Goal: Task Accomplishment & Management: Use online tool/utility

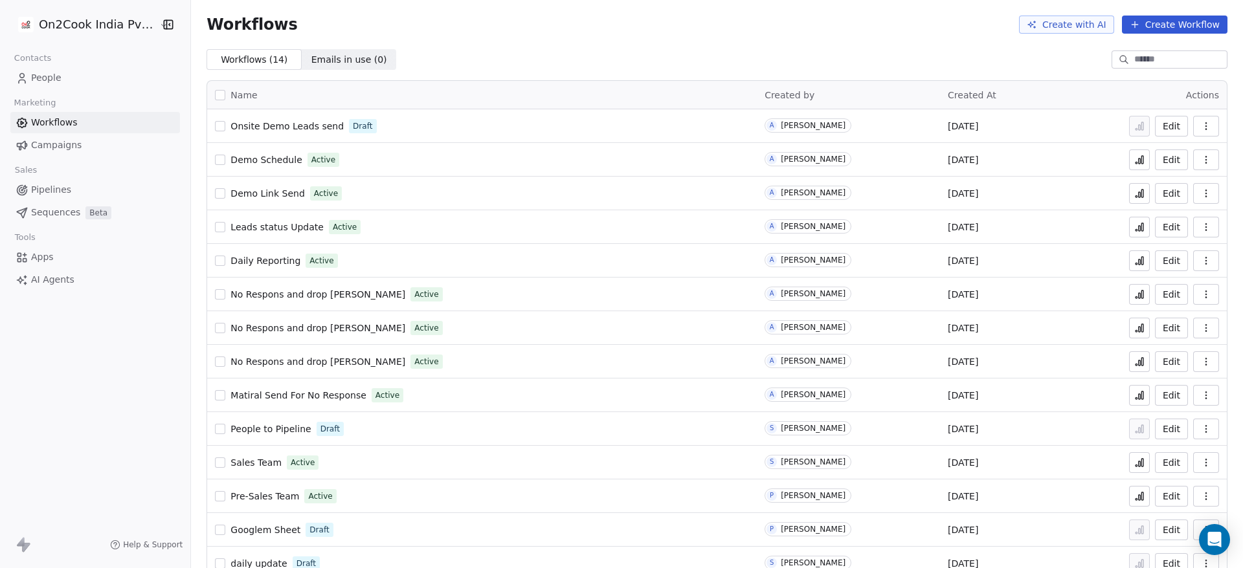
click at [287, 122] on span "Onsite Demo Leads send" at bounding box center [286, 126] width 113 height 10
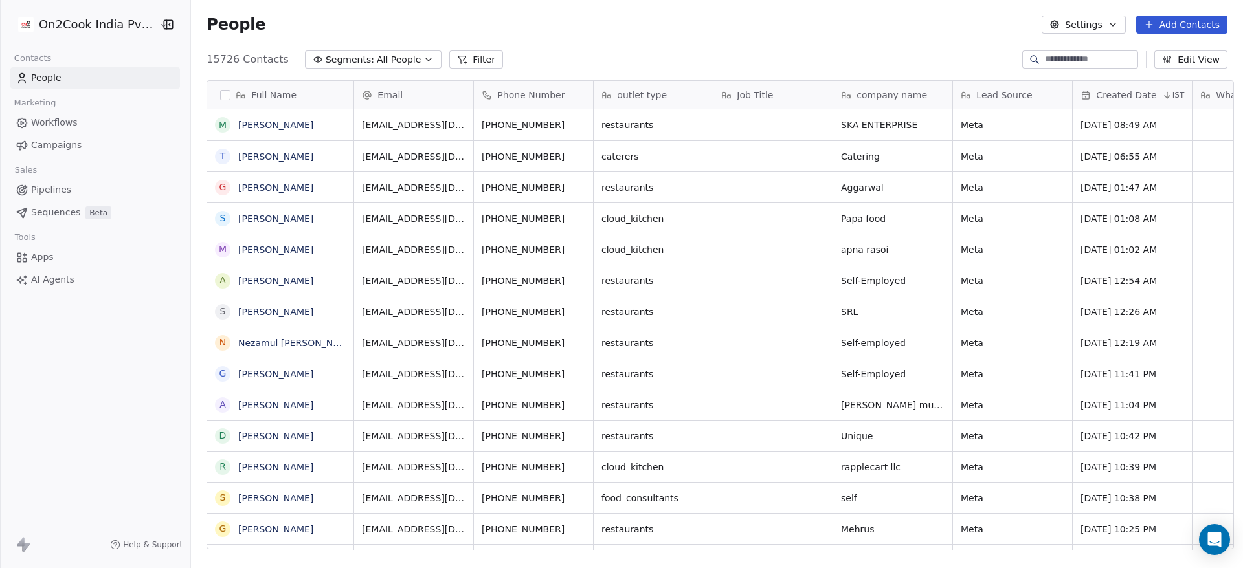
scroll to position [16, 16]
click at [828, 60] on input at bounding box center [1089, 59] width 91 height 13
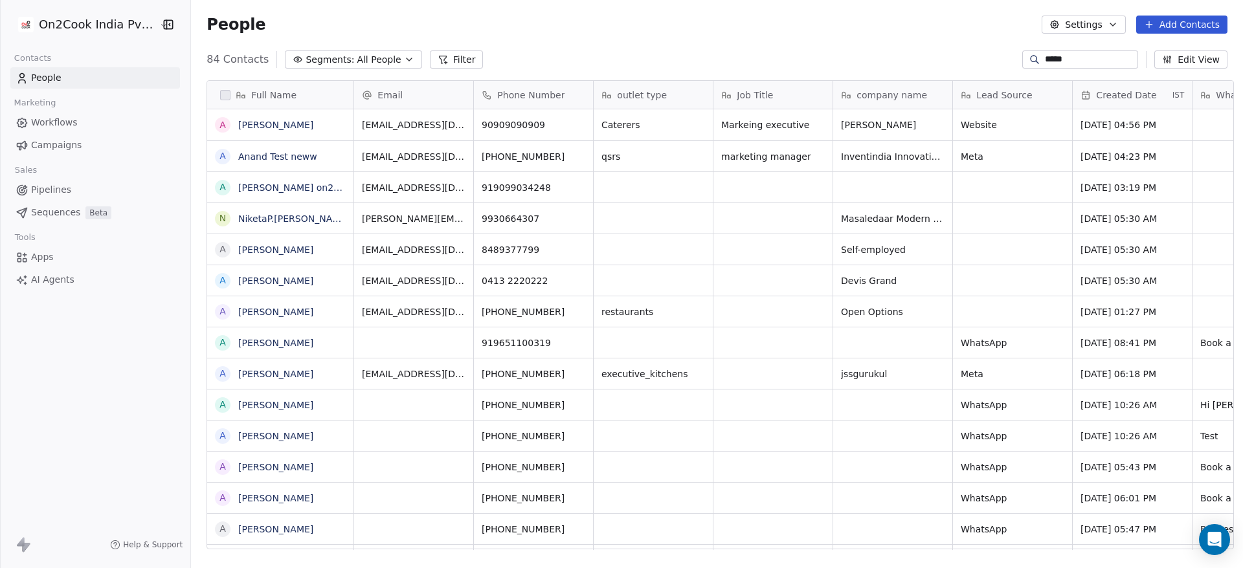
scroll to position [485, 1043]
type input "*****"
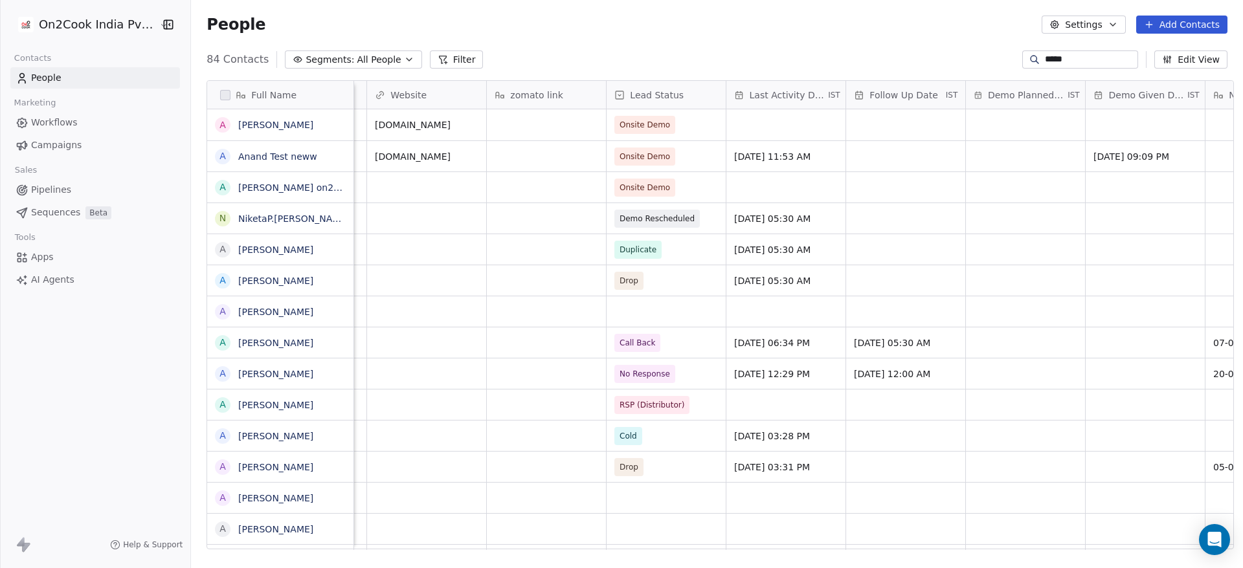
scroll to position [0, 1545]
click at [669, 123] on span "Onsite Demo" at bounding box center [652, 125] width 79 height 18
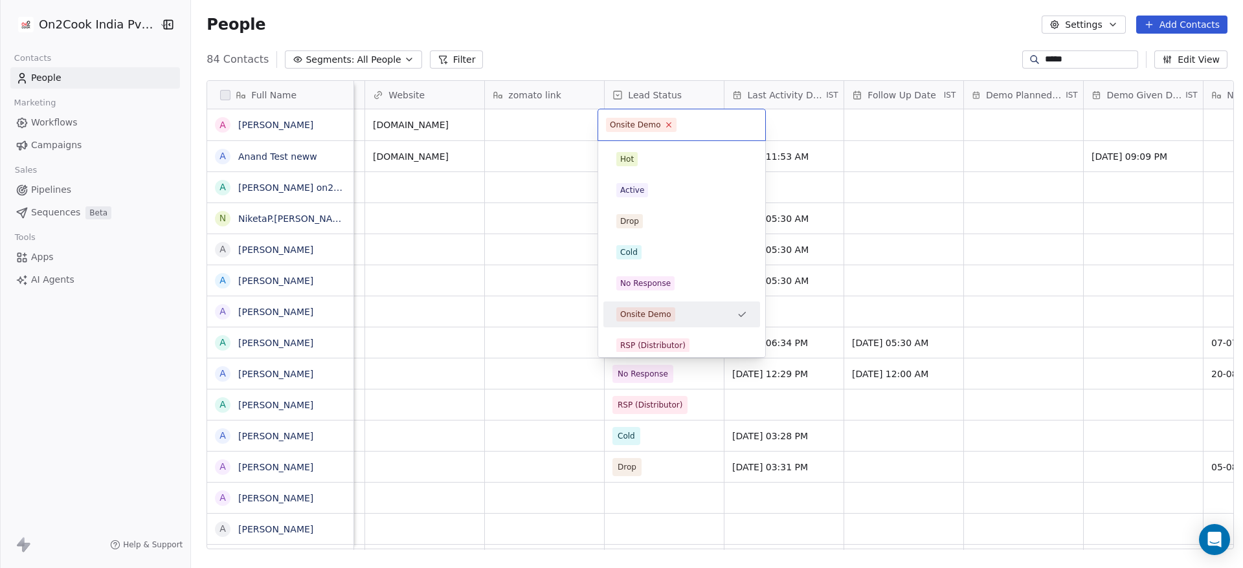
click at [667, 123] on icon at bounding box center [668, 125] width 5 height 5
click at [573, 160] on html "On2Cook India Pvt. Ltd. Contacts People Marketing Workflows Campaigns Sales Pip…" at bounding box center [621, 284] width 1243 height 568
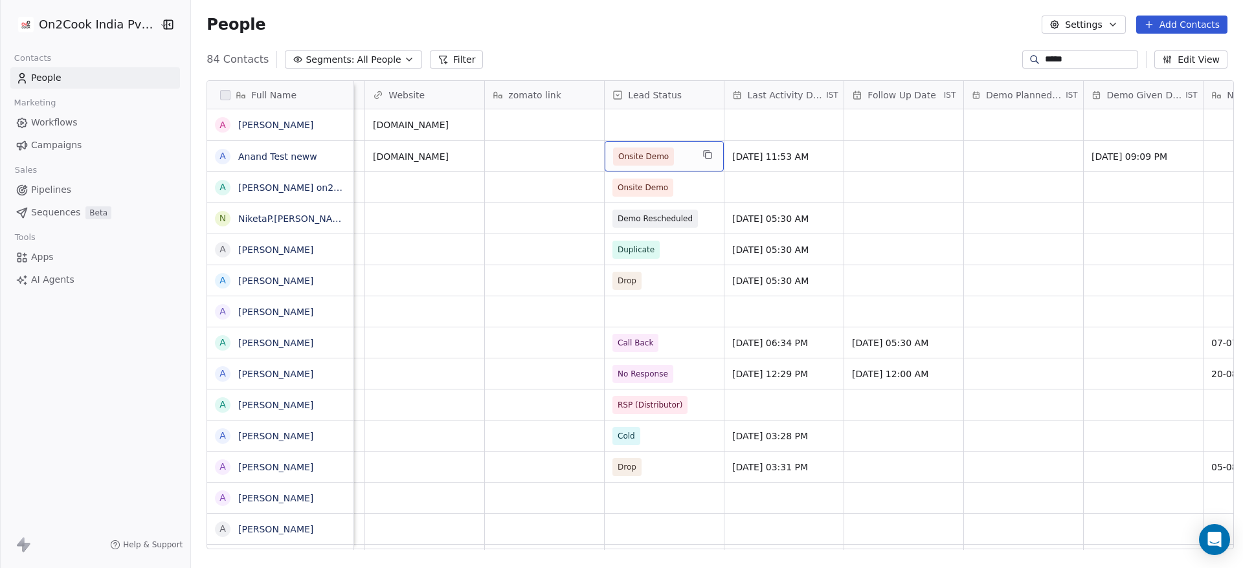
click at [637, 158] on span "Onsite Demo" at bounding box center [643, 156] width 50 height 13
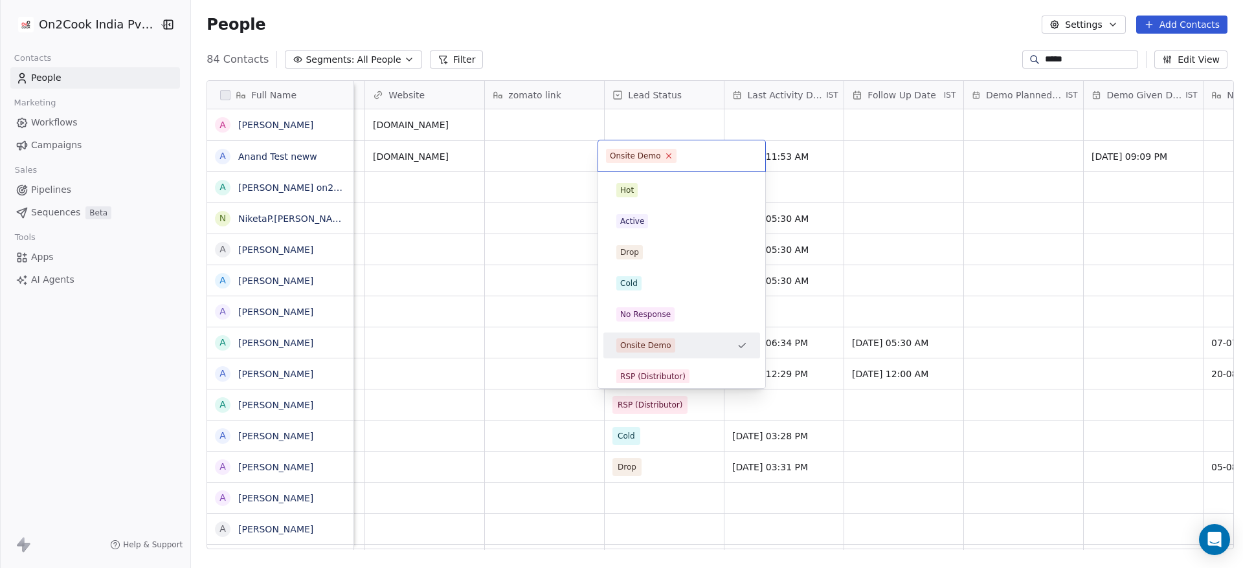
click at [664, 156] on icon at bounding box center [668, 155] width 8 height 8
click at [743, 0] on html "On2Cook India Pvt. Ltd. Contacts People Marketing Workflows Campaigns Sales Pip…" at bounding box center [621, 284] width 1243 height 568
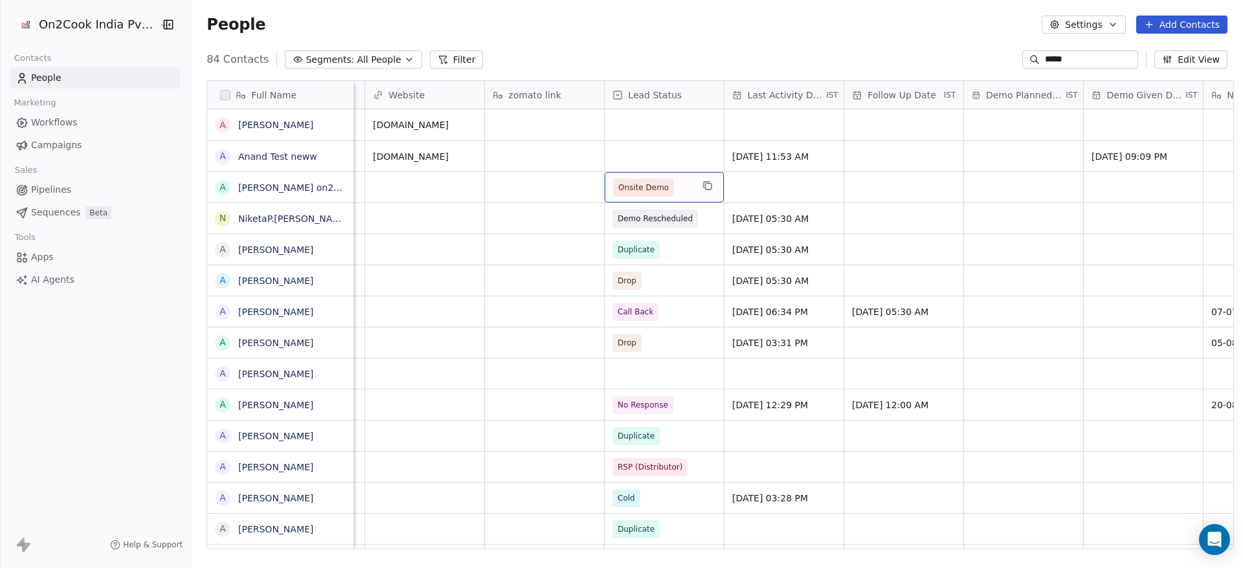
click at [635, 179] on span "Onsite Demo" at bounding box center [643, 188] width 61 height 18
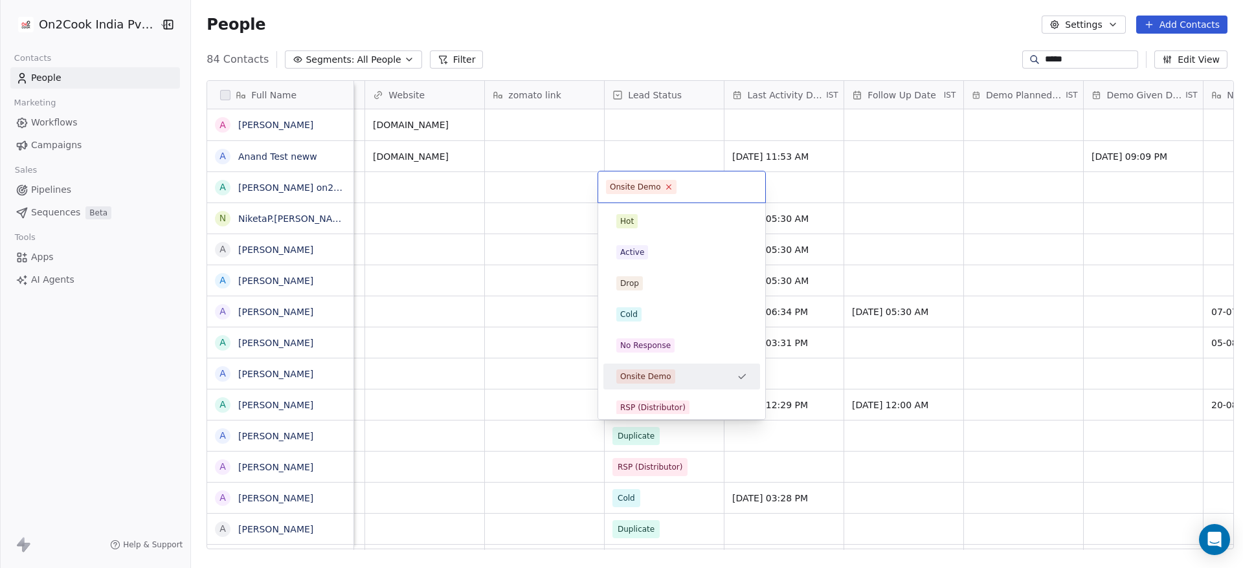
click at [665, 188] on icon at bounding box center [668, 186] width 8 height 8
click at [606, 41] on html "On2Cook India Pvt. Ltd. Contacts People Marketing Workflows Campaigns Sales Pip…" at bounding box center [621, 284] width 1243 height 568
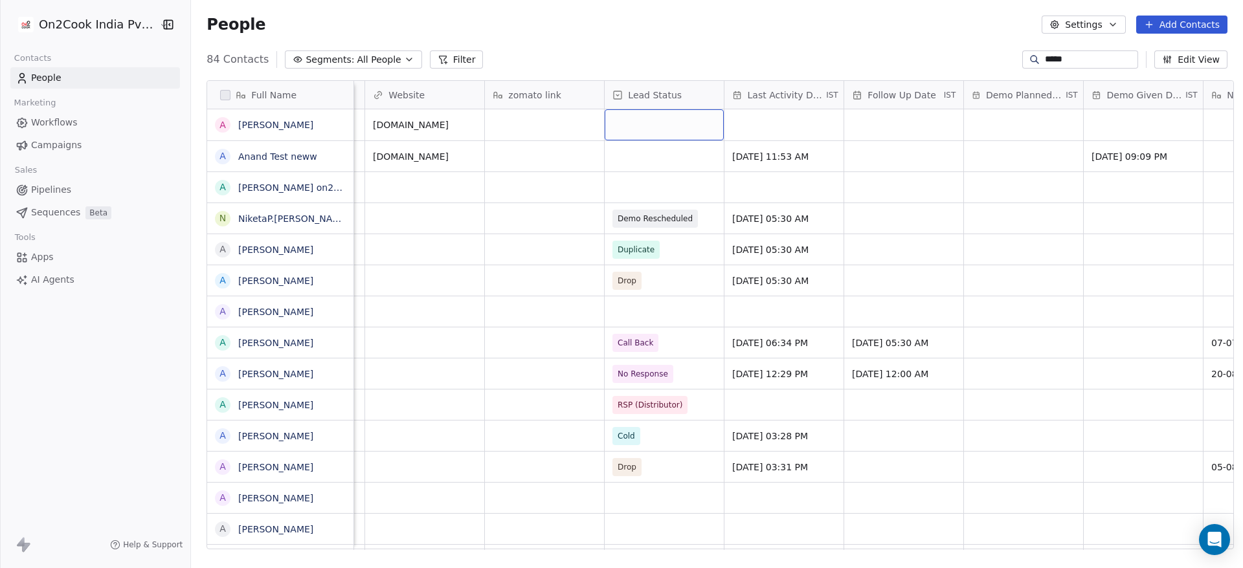
click at [643, 123] on div "grid" at bounding box center [663, 124] width 119 height 31
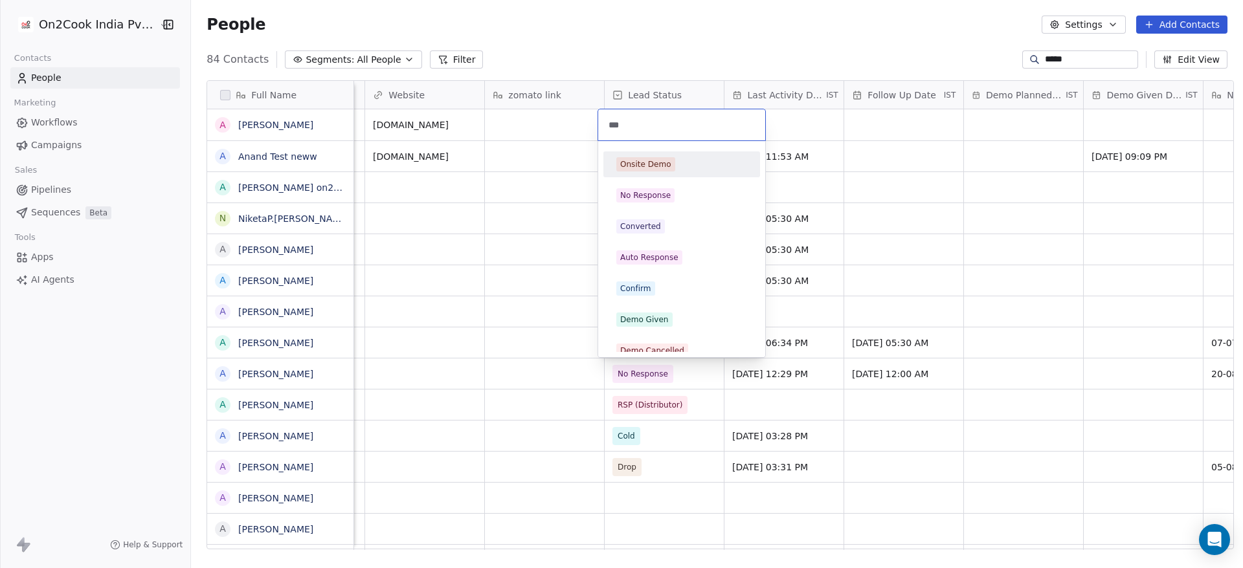
type input "****"
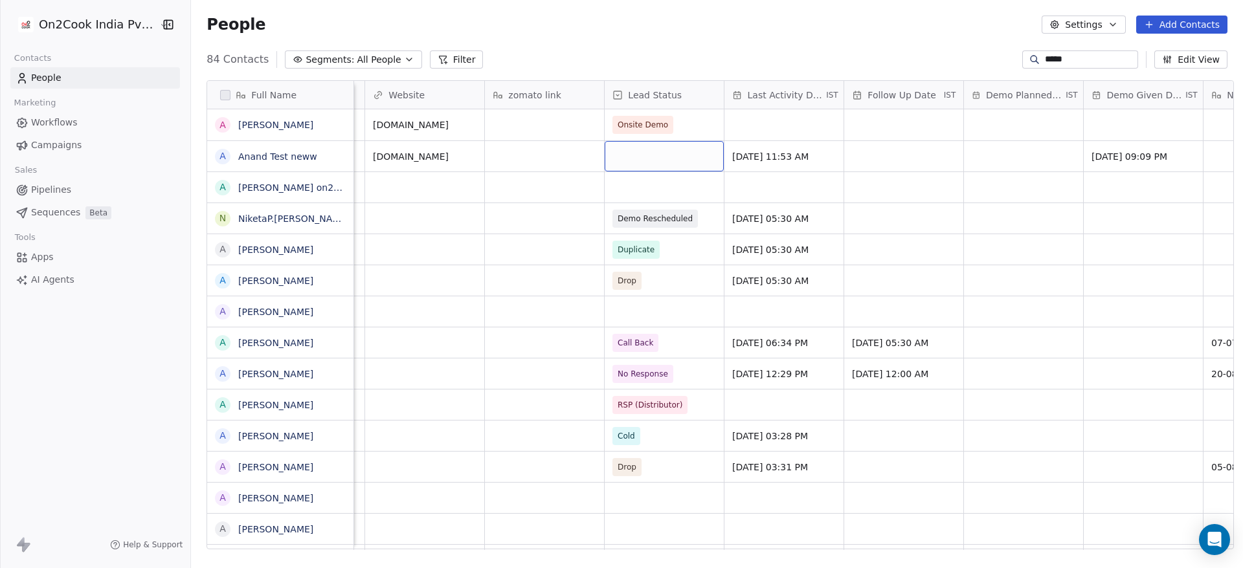
click at [624, 155] on div "grid" at bounding box center [663, 156] width 119 height 30
type input "******"
click at [645, 190] on div "grid" at bounding box center [663, 187] width 119 height 30
type input "******"
click at [654, 188] on span "Onsite Demo" at bounding box center [643, 187] width 50 height 13
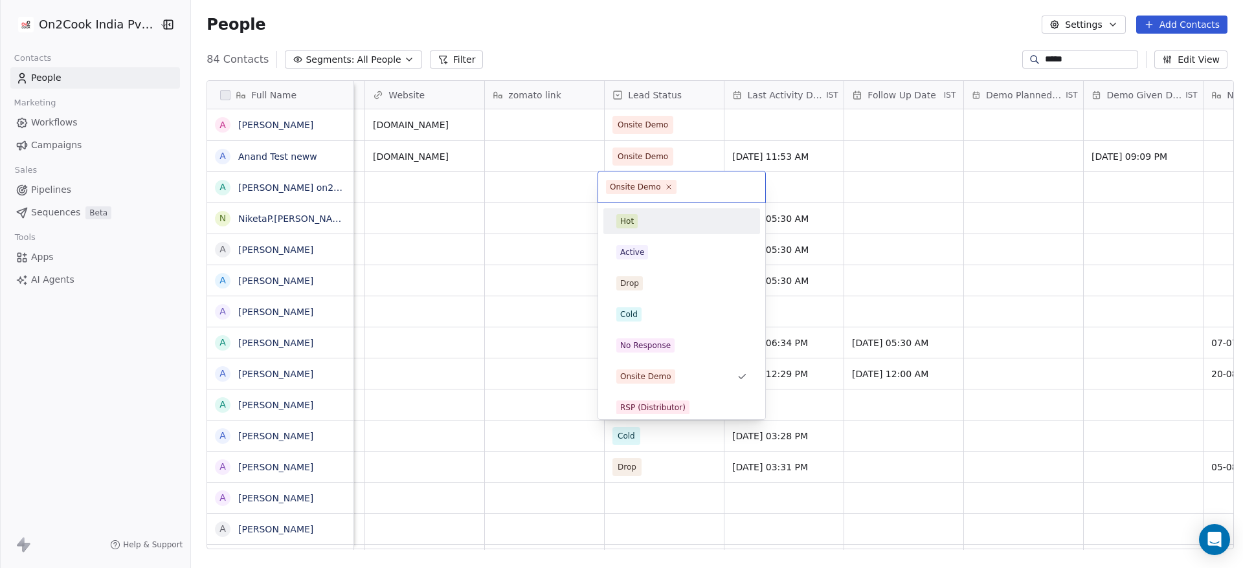
click at [637, 225] on span "Hot" at bounding box center [626, 221] width 21 height 14
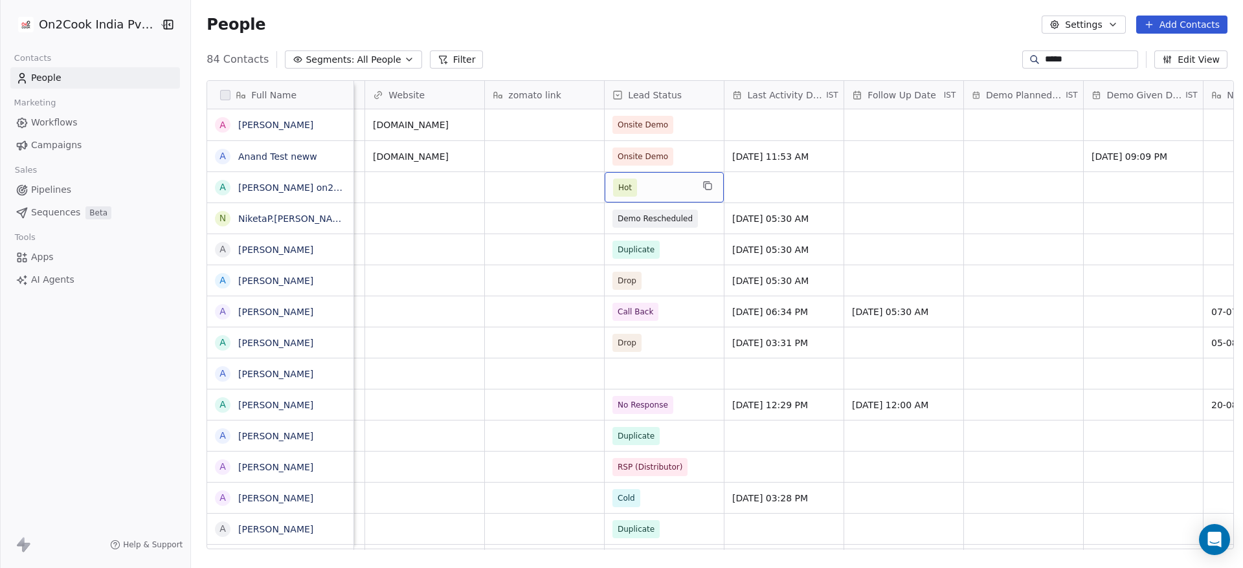
click at [650, 186] on span "Hot" at bounding box center [652, 188] width 79 height 18
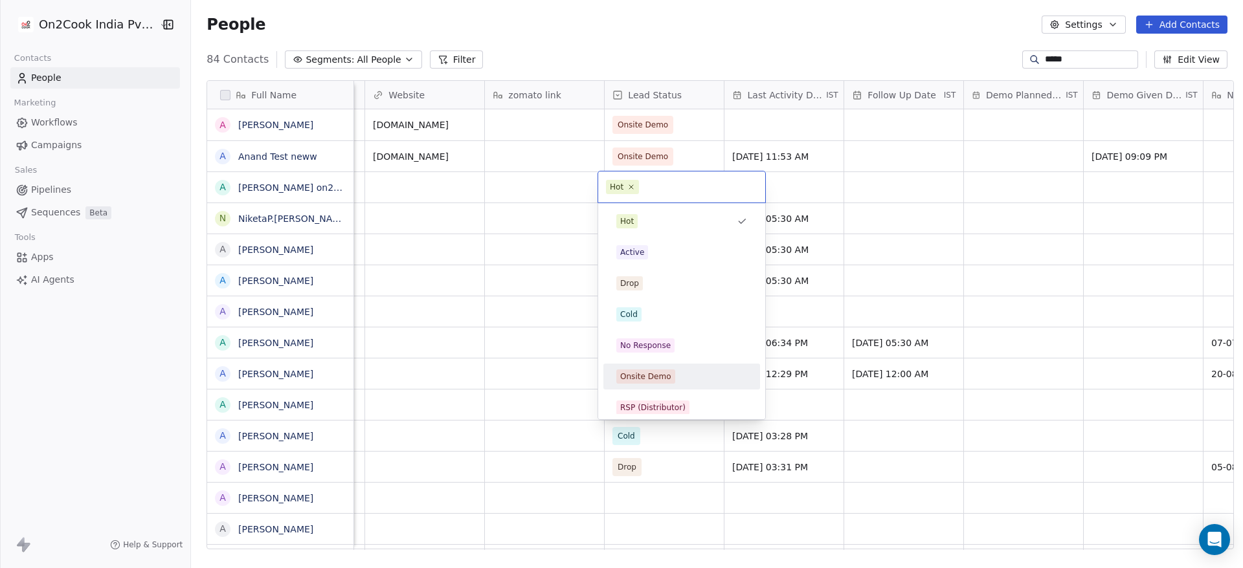
click at [665, 370] on span "Onsite Demo" at bounding box center [645, 377] width 59 height 14
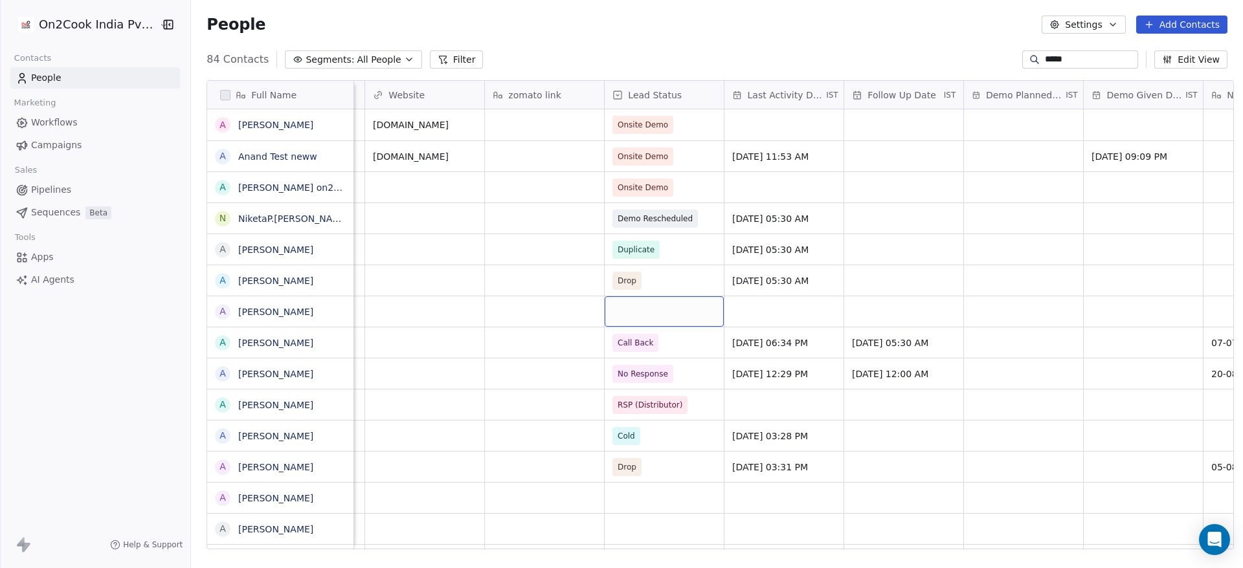
click at [649, 309] on div "grid" at bounding box center [663, 311] width 119 height 30
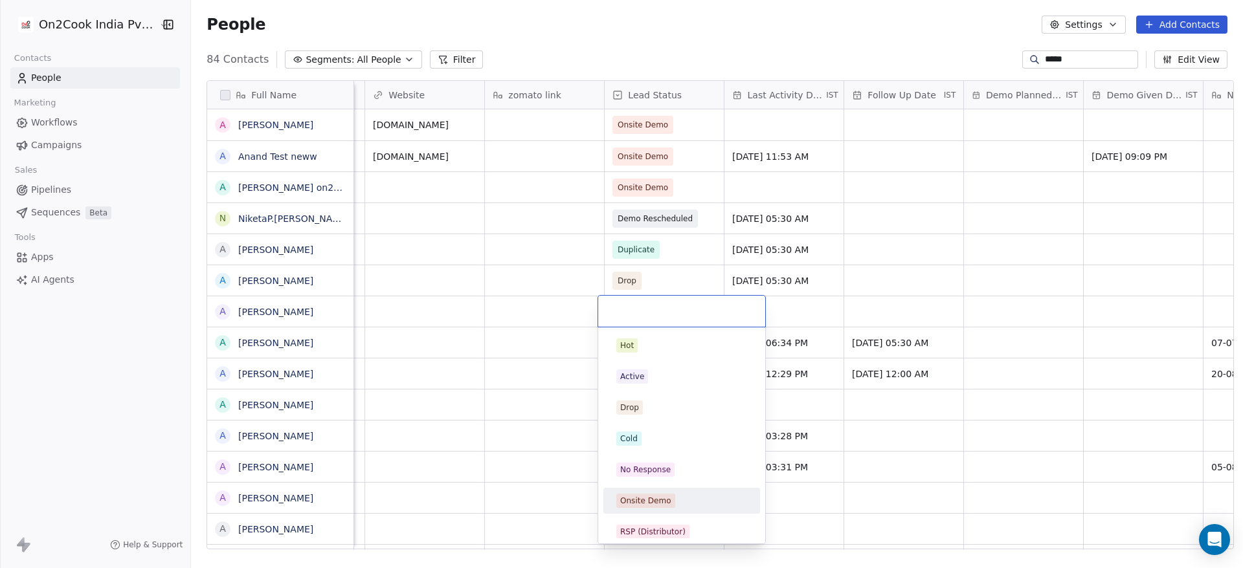
click at [659, 378] on div "Onsite Demo" at bounding box center [645, 501] width 51 height 12
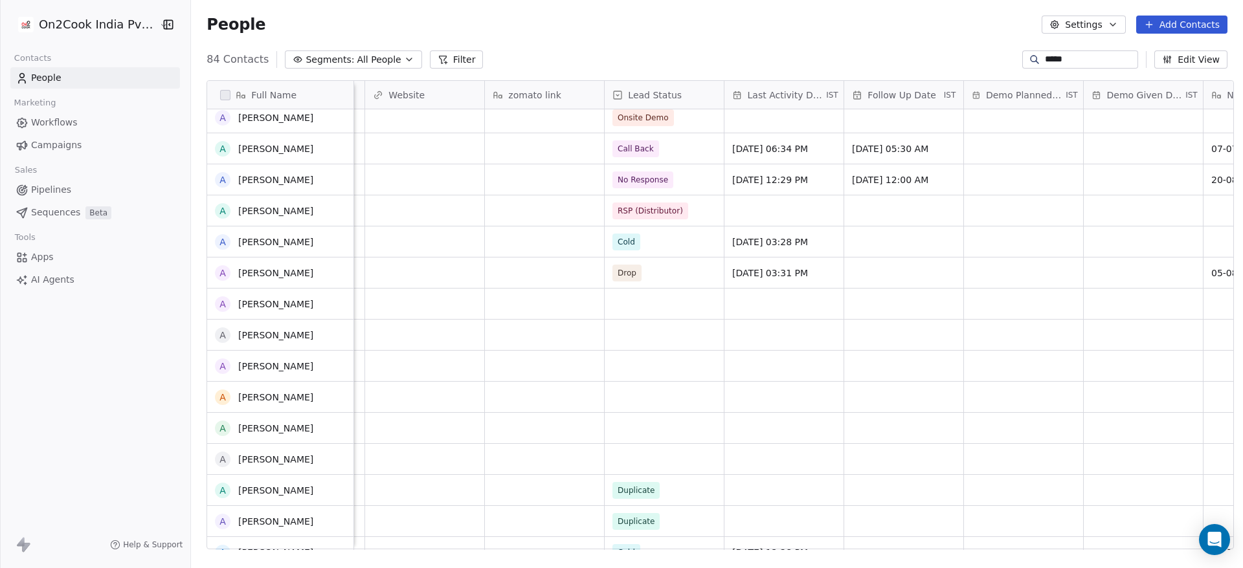
scroll to position [194, 0]
click at [624, 304] on div "grid" at bounding box center [663, 304] width 119 height 30
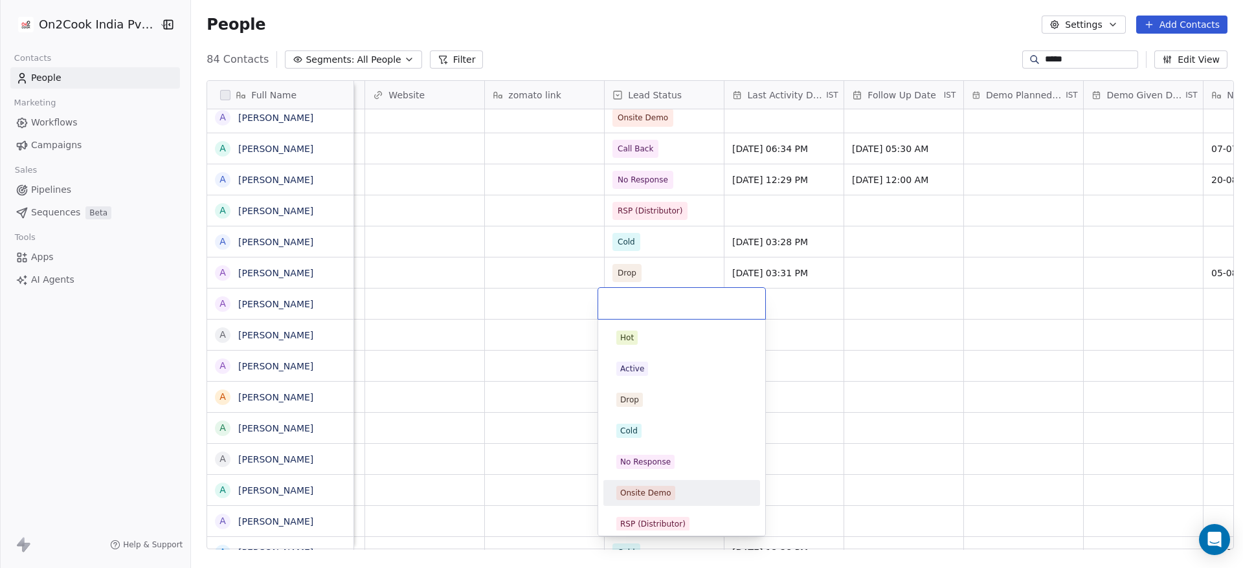
click at [668, 378] on span "Onsite Demo" at bounding box center [645, 493] width 59 height 14
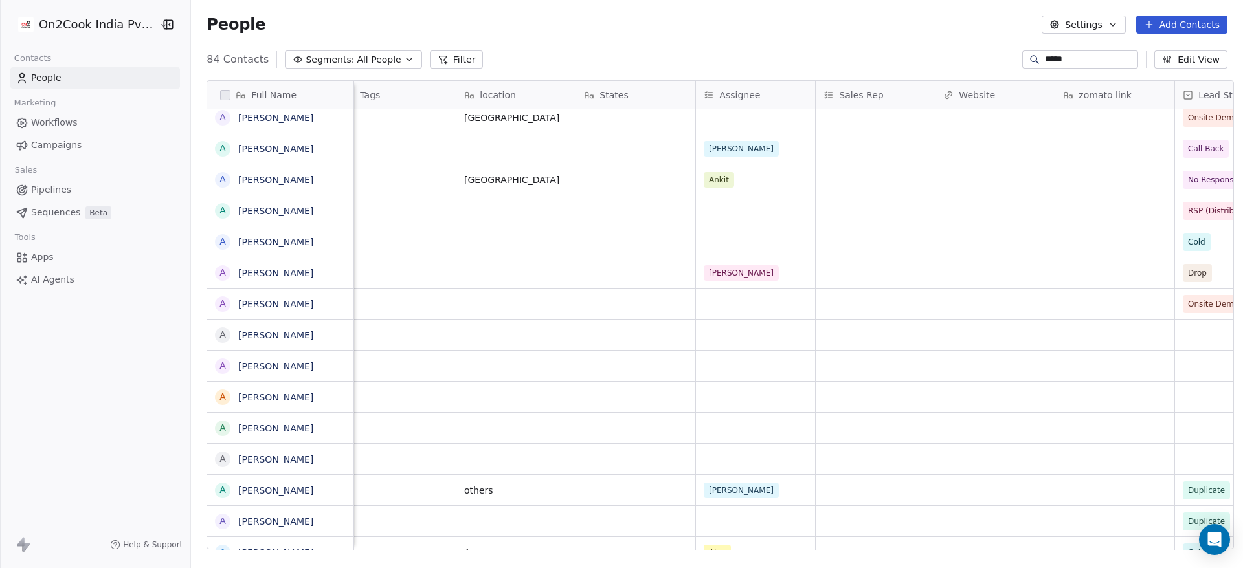
scroll to position [0, 1333]
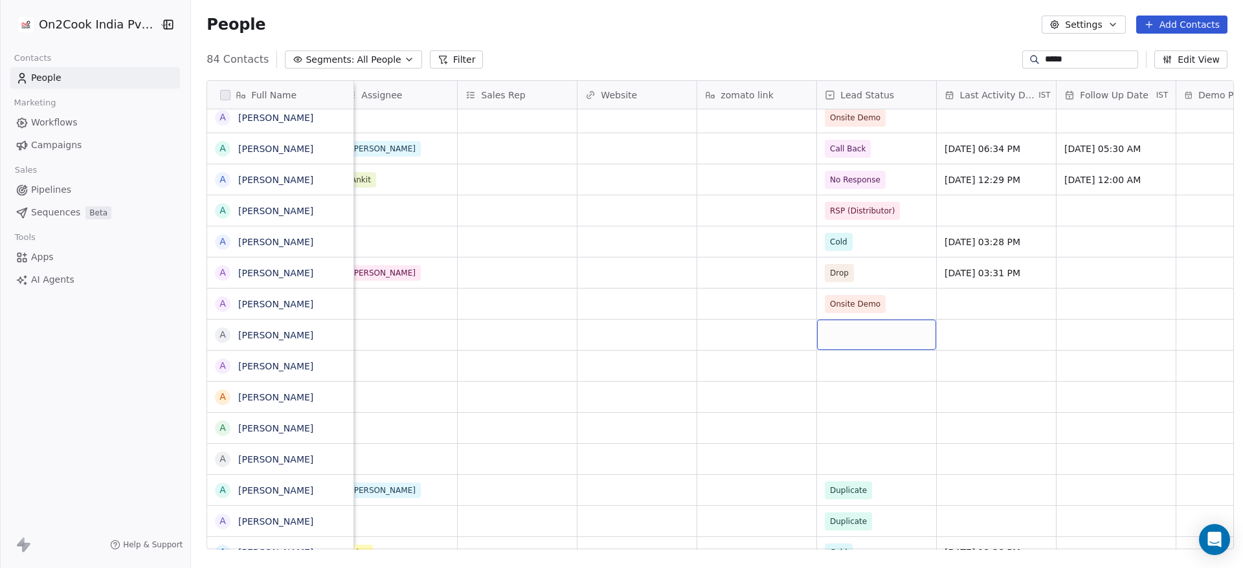
click at [828, 329] on div "grid" at bounding box center [876, 335] width 119 height 30
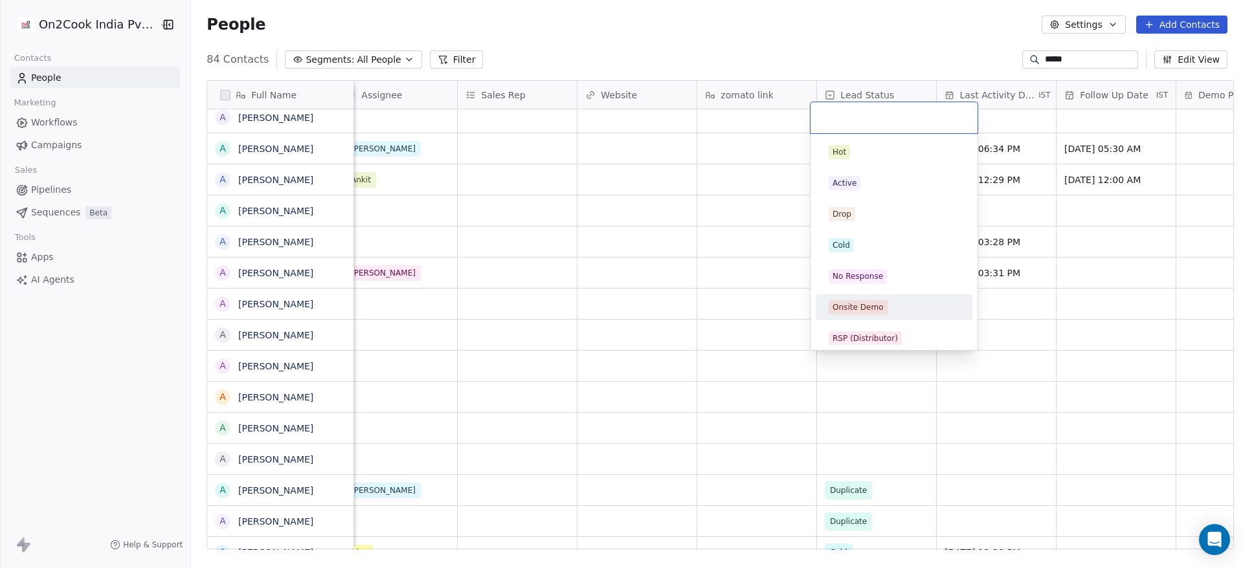
click at [828, 300] on span "Onsite Demo" at bounding box center [857, 307] width 59 height 14
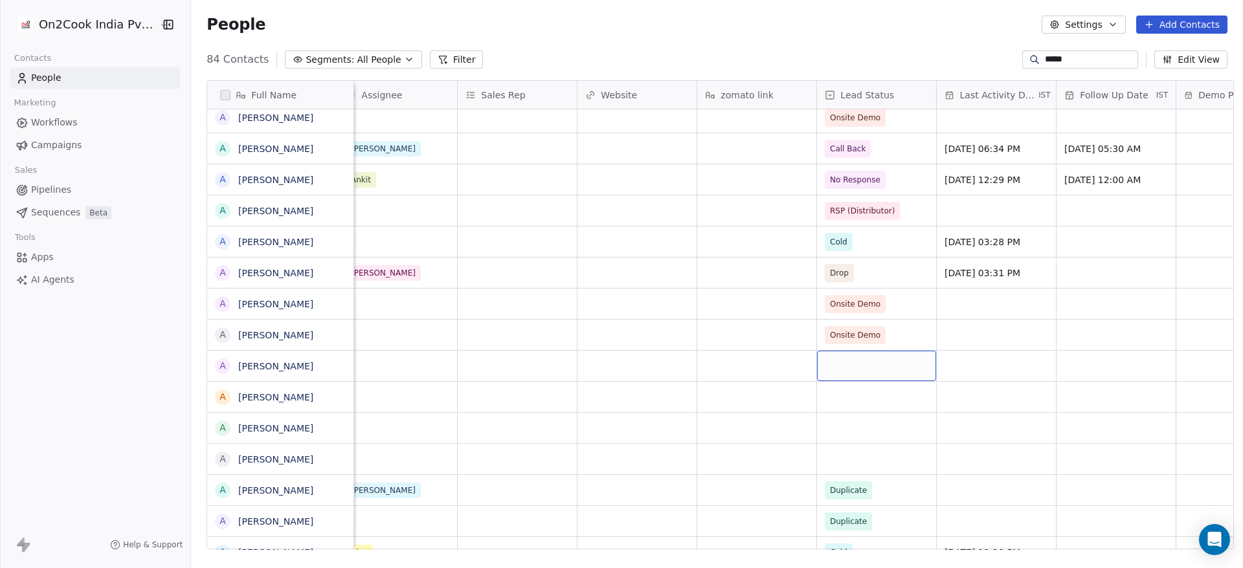
click at [828, 359] on div "grid" at bounding box center [876, 366] width 119 height 30
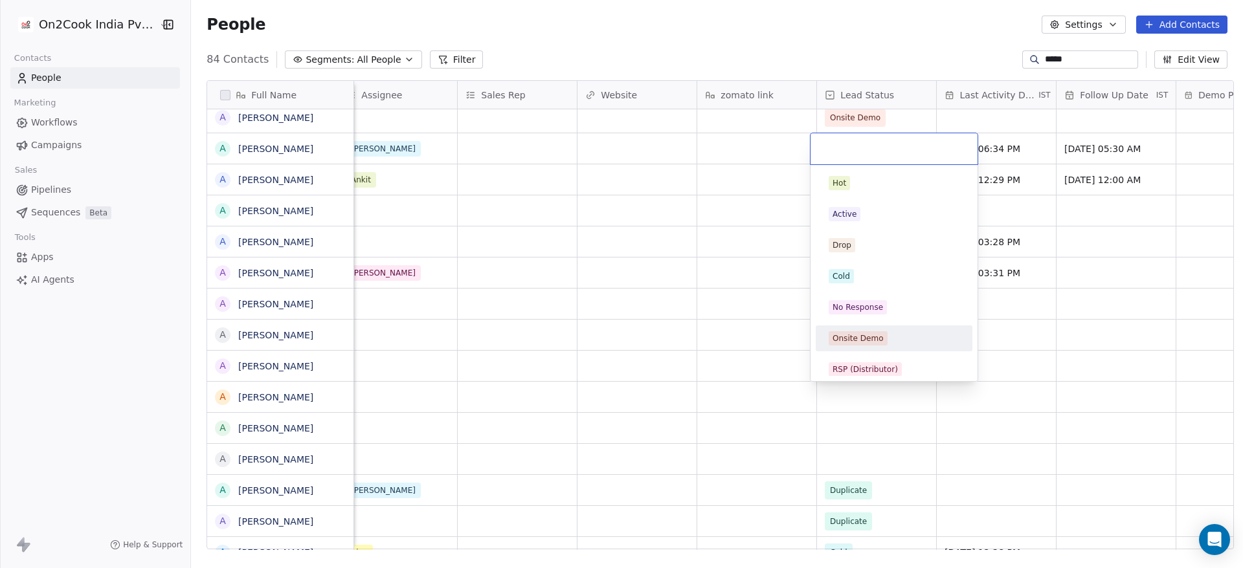
click at [828, 342] on div "Onsite Demo" at bounding box center [857, 339] width 51 height 12
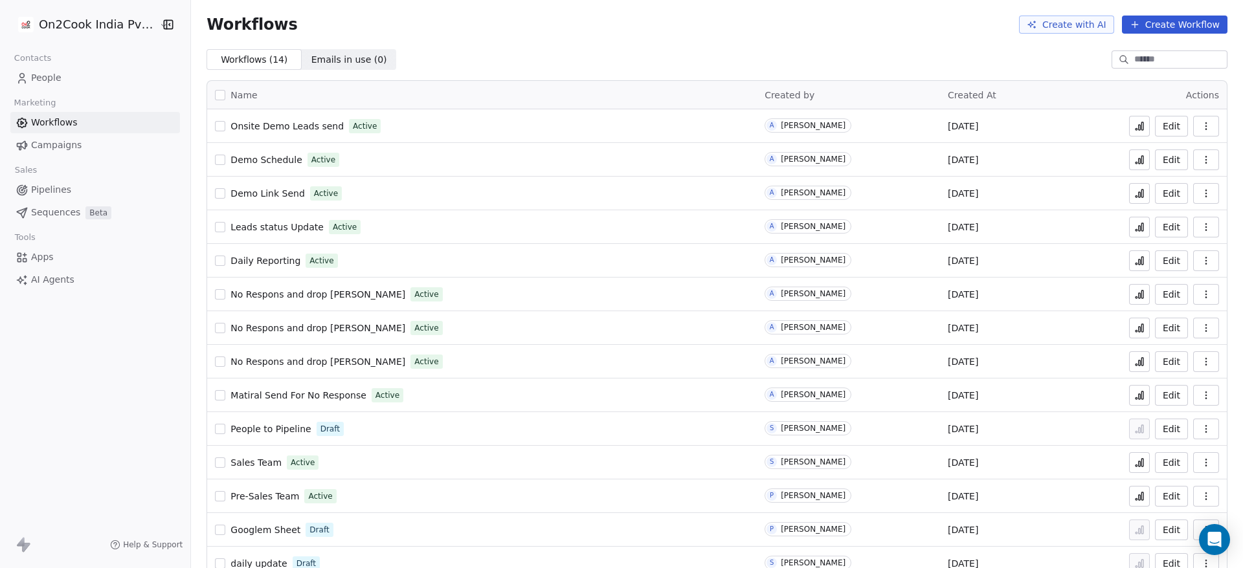
click at [1141, 126] on icon at bounding box center [1142, 126] width 2 height 8
click at [1163, 129] on button "Edit" at bounding box center [1171, 126] width 33 height 21
click at [1138, 129] on icon at bounding box center [1139, 127] width 2 height 5
click at [1162, 130] on button "Edit" at bounding box center [1171, 126] width 33 height 21
click at [1134, 126] on icon at bounding box center [1139, 126] width 10 height 10
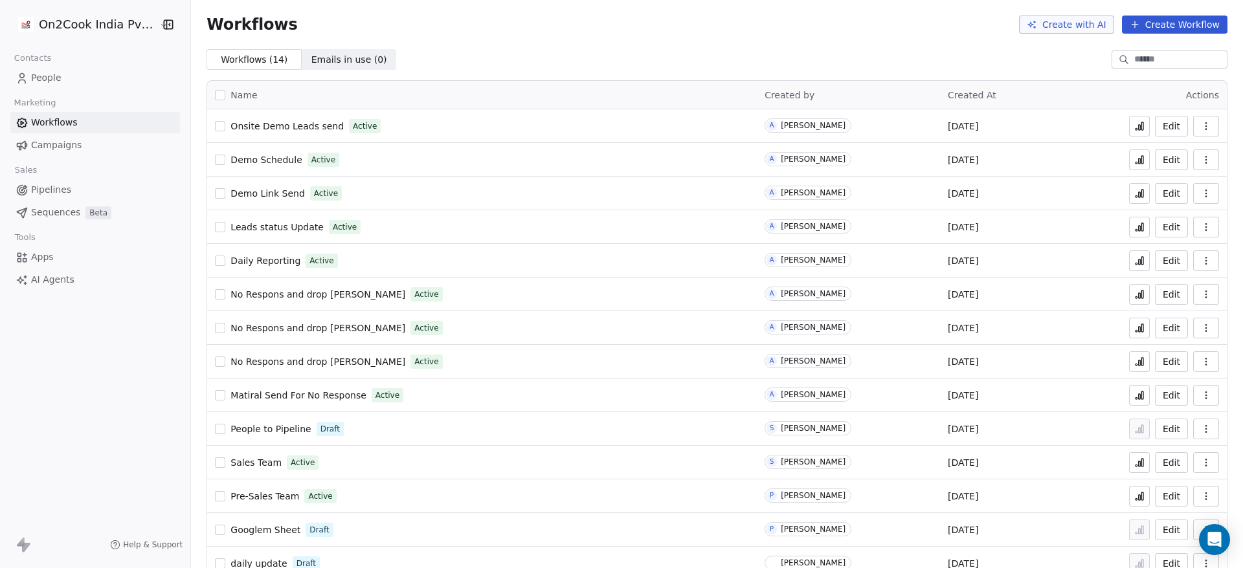
click at [1134, 124] on icon at bounding box center [1139, 126] width 10 height 10
drag, startPoint x: 215, startPoint y: 116, endPoint x: 331, endPoint y: 127, distance: 116.3
click at [331, 127] on div "Onsite Demo Leads send Active" at bounding box center [482, 126] width 534 height 18
copy div "Onsite Demo Leads send"
click at [1200, 124] on icon "button" at bounding box center [1205, 126] width 10 height 10
